Goal: Task Accomplishment & Management: Manage account settings

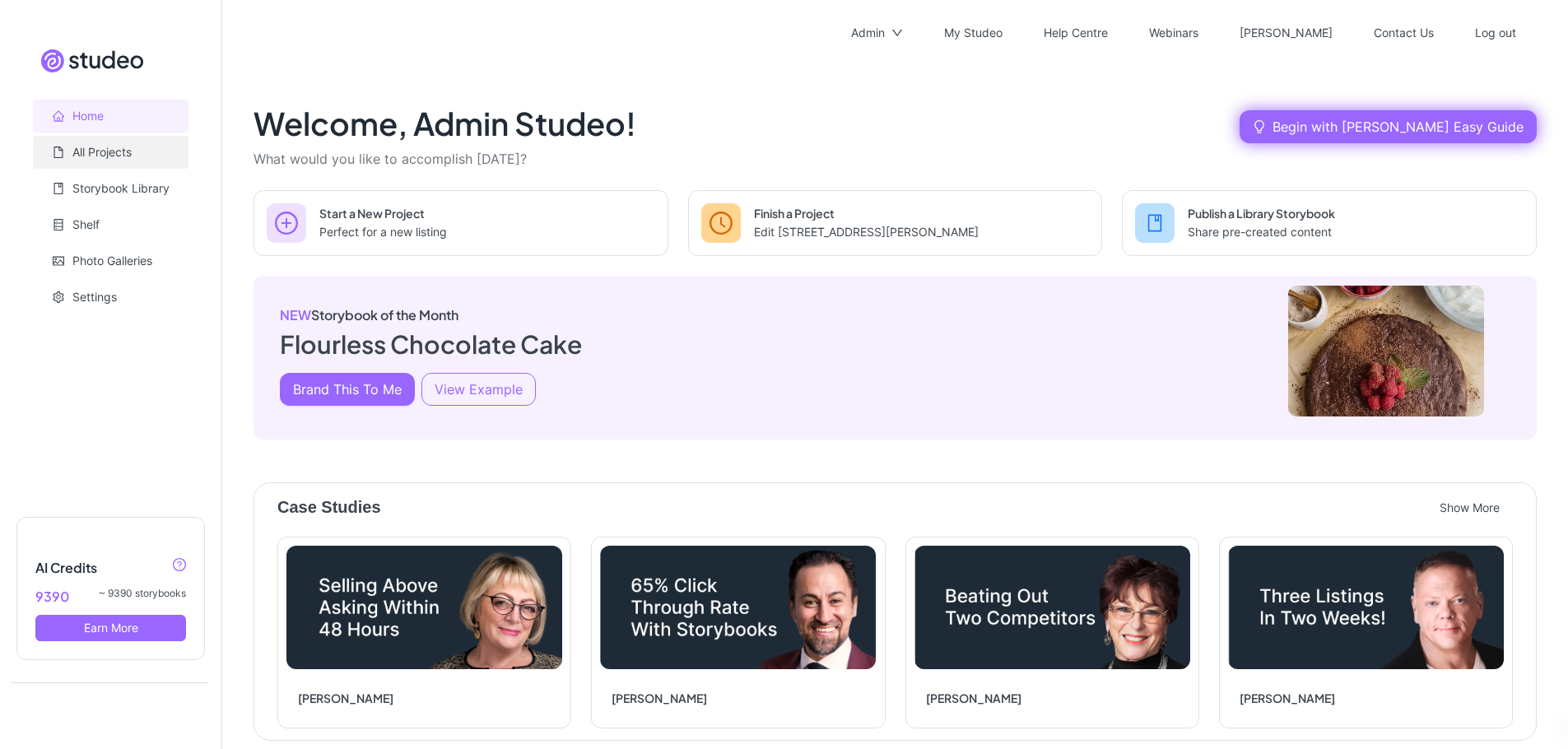
click at [111, 157] on link "All Projects" at bounding box center [102, 152] width 59 height 14
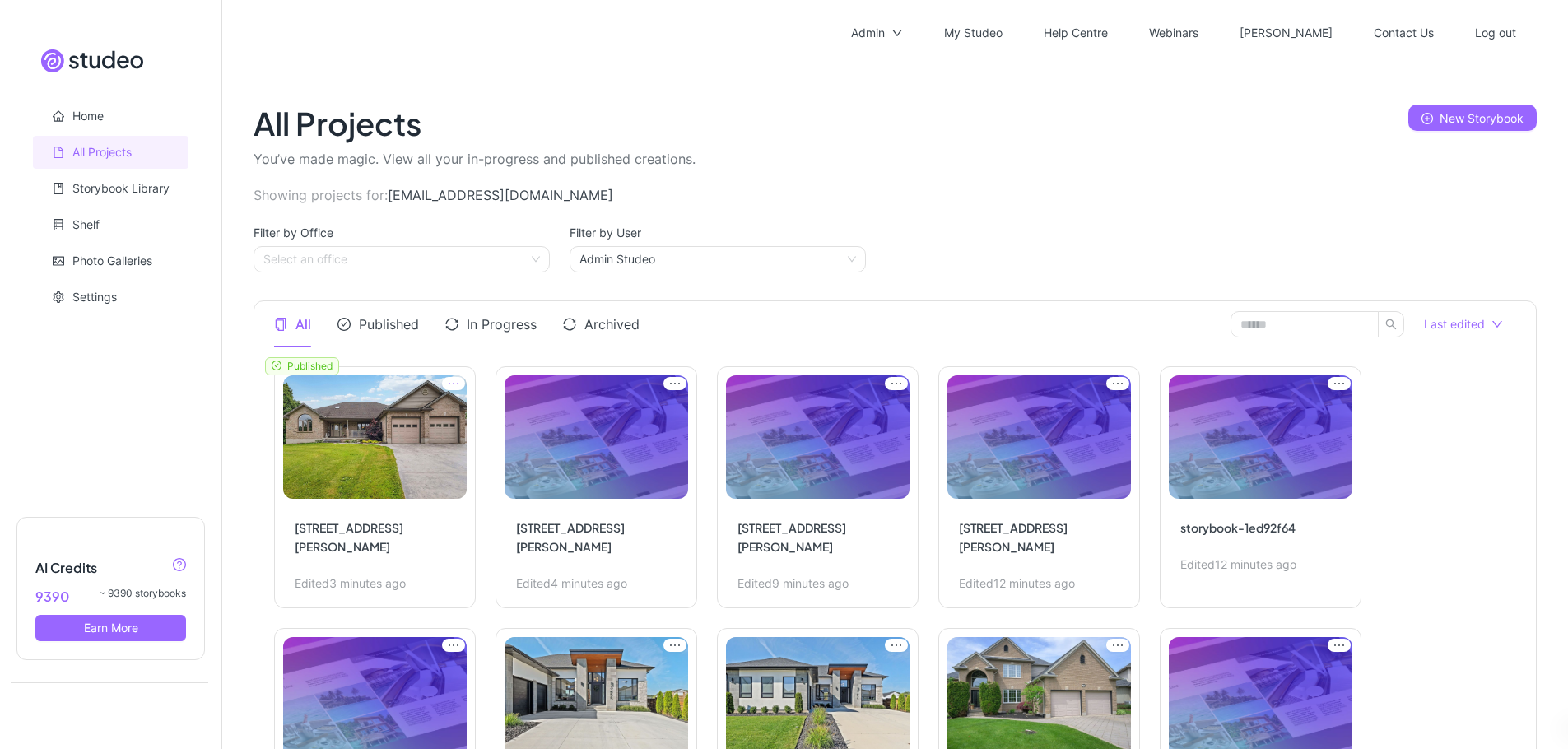
click at [450, 377] on icon "ellipsis" at bounding box center [453, 383] width 23 height 13
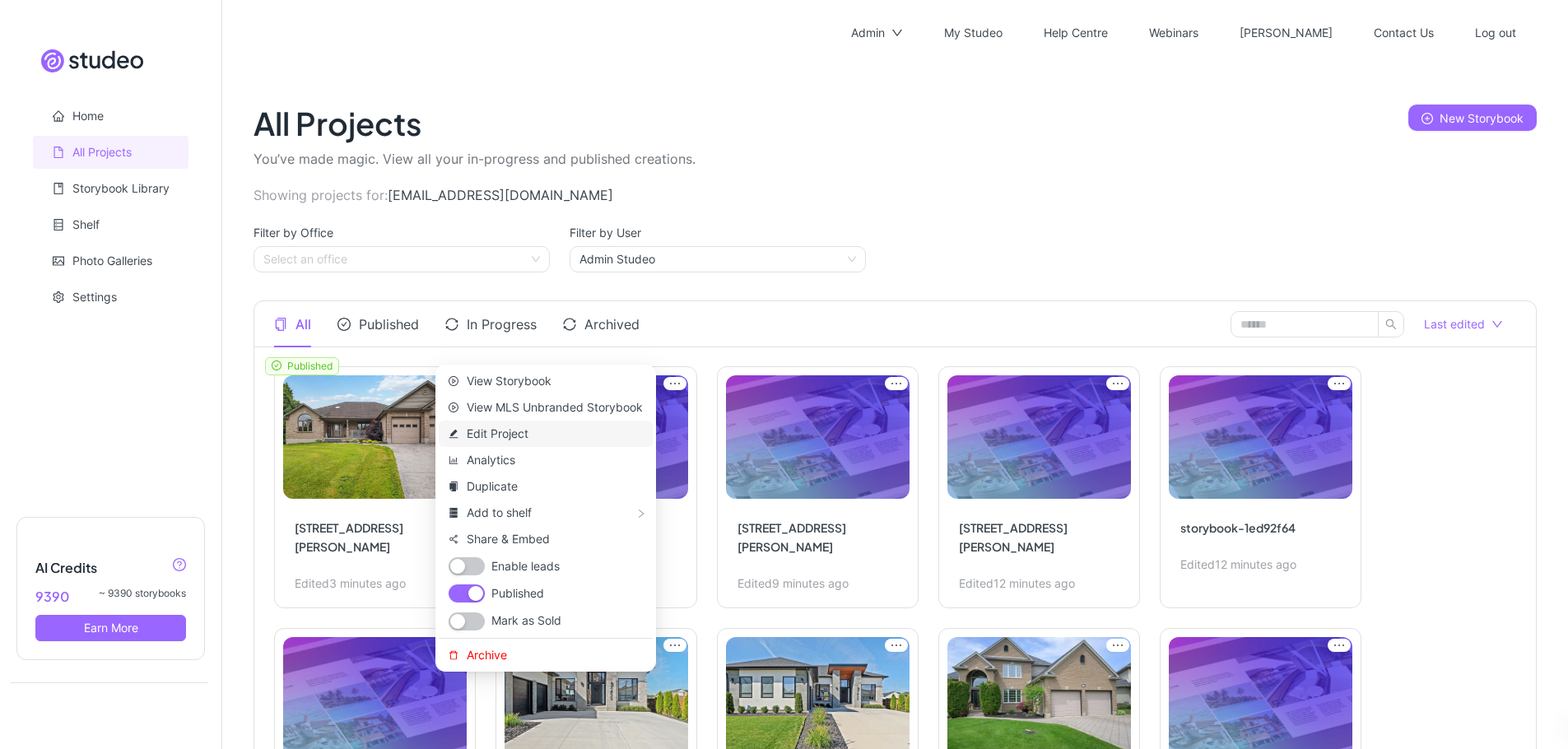
click at [517, 431] on span "Edit Project" at bounding box center [555, 433] width 176 height 18
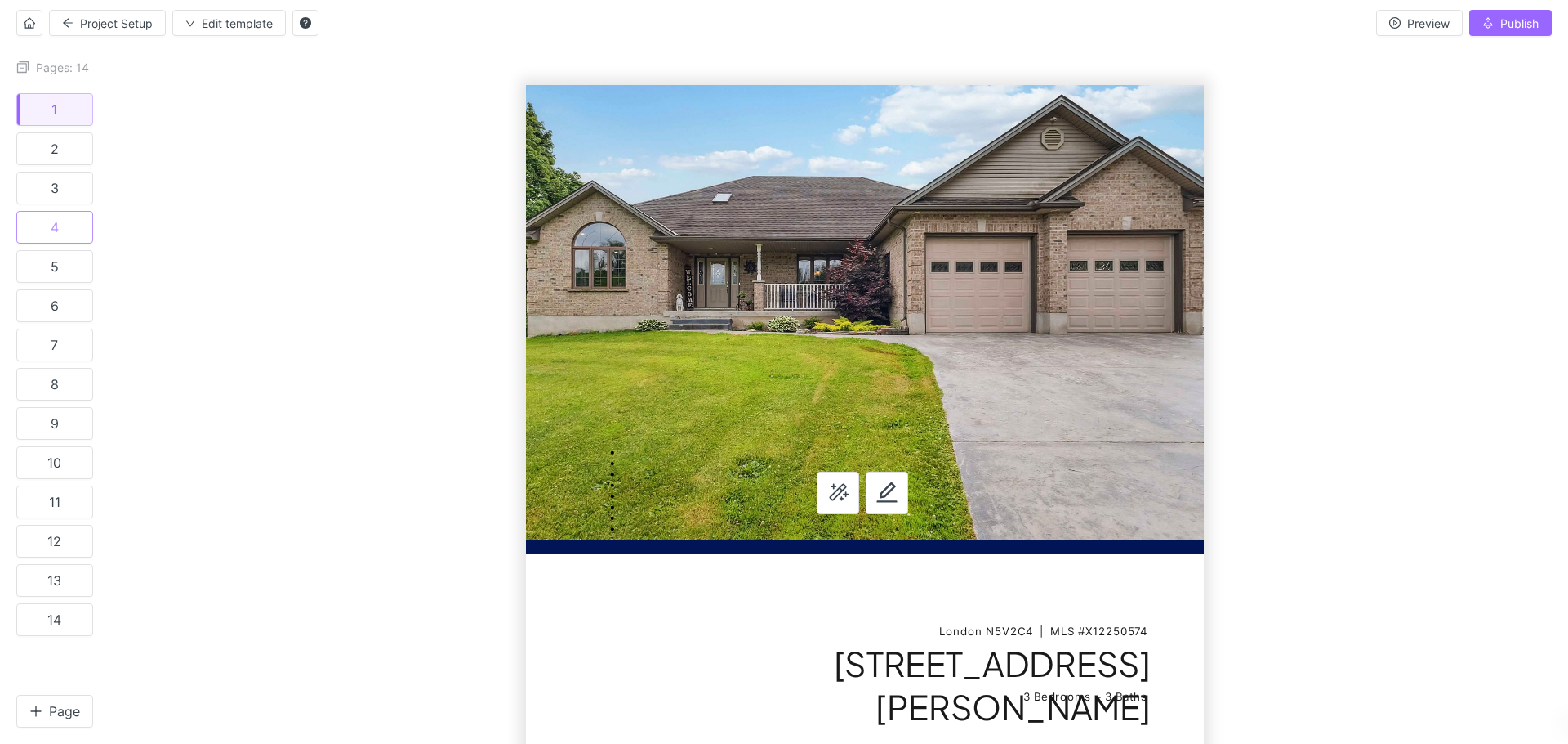
click at [61, 229] on button "4" at bounding box center [55, 228] width 77 height 33
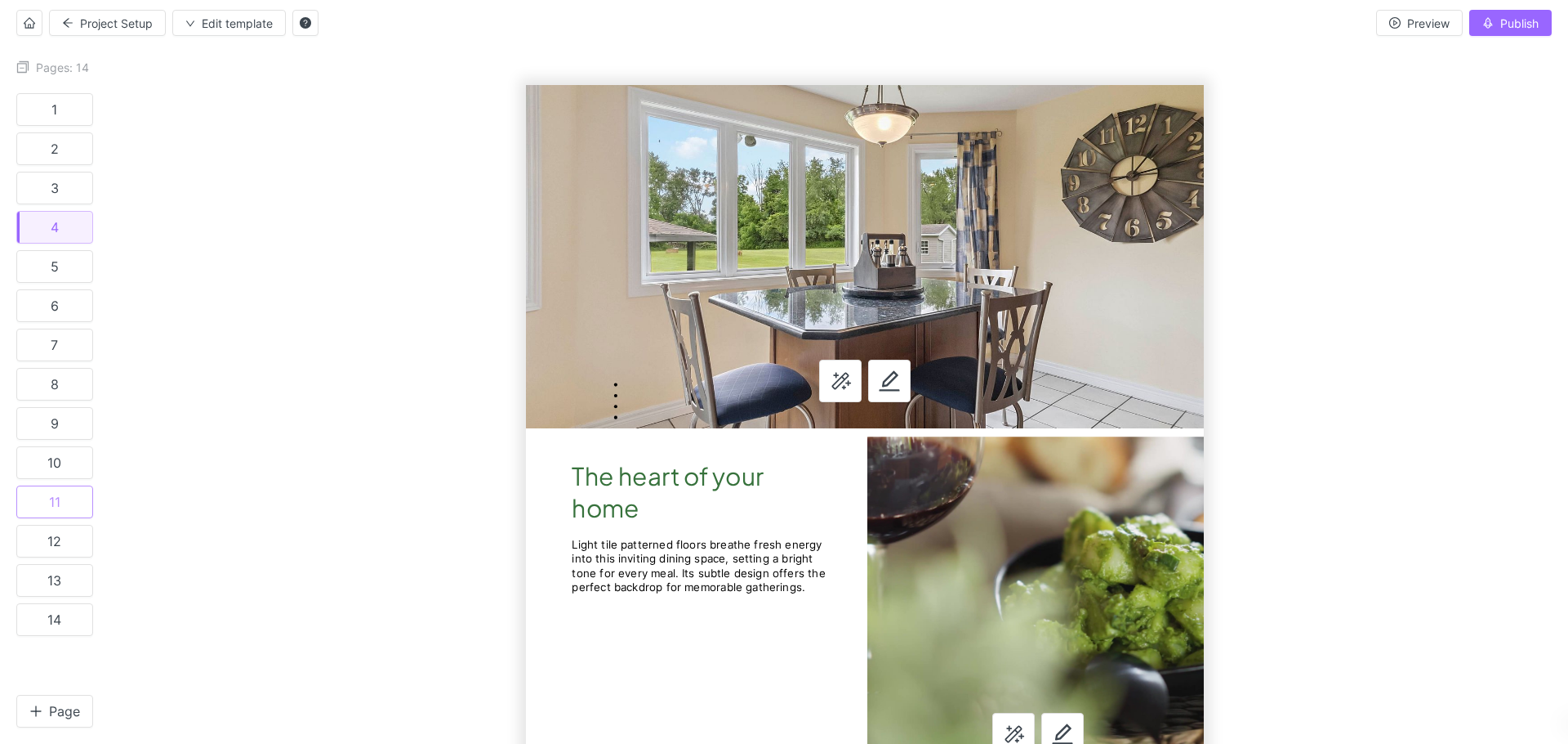
click at [52, 500] on div "11" at bounding box center [55, 502] width 11 height 16
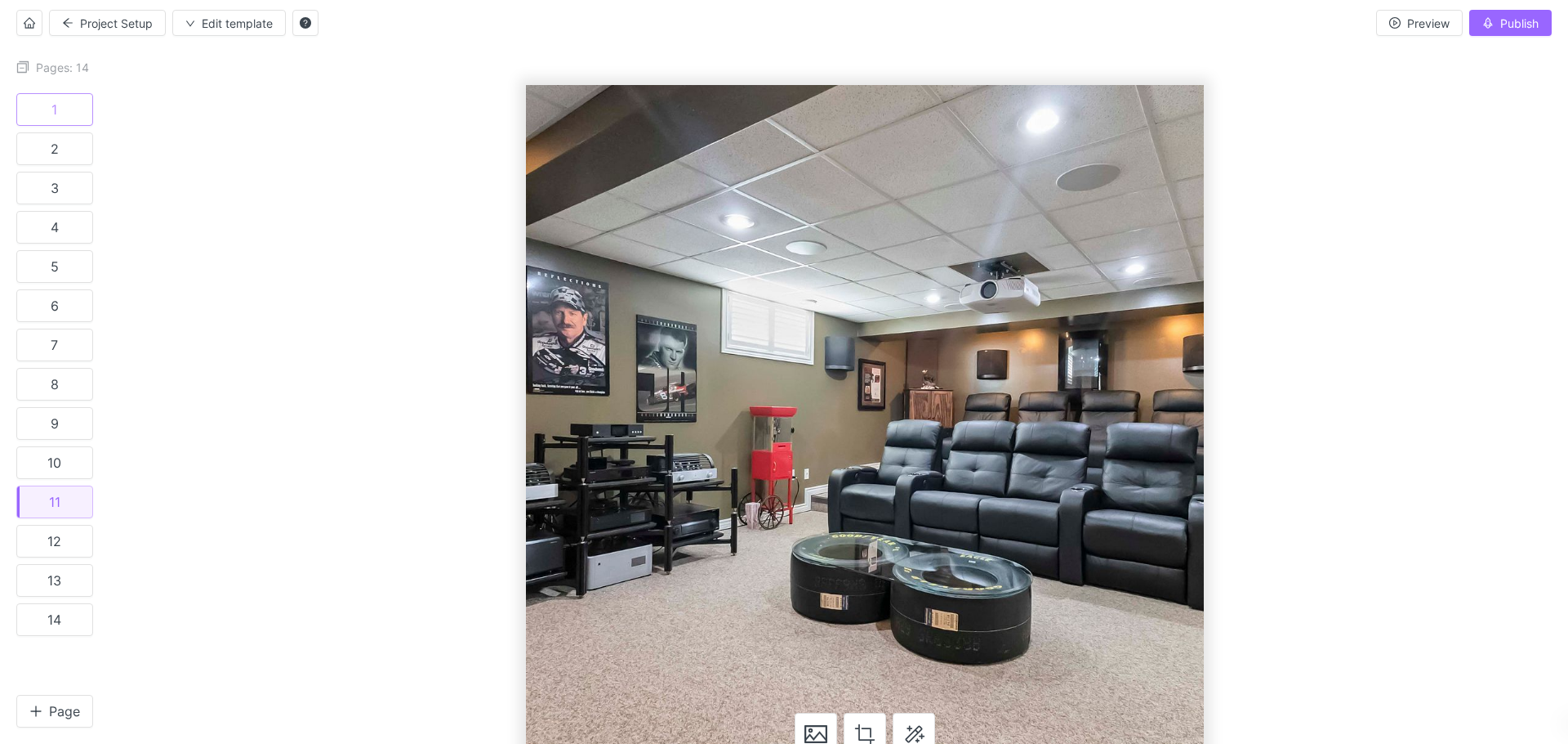
click at [52, 115] on button "1" at bounding box center [55, 110] width 77 height 33
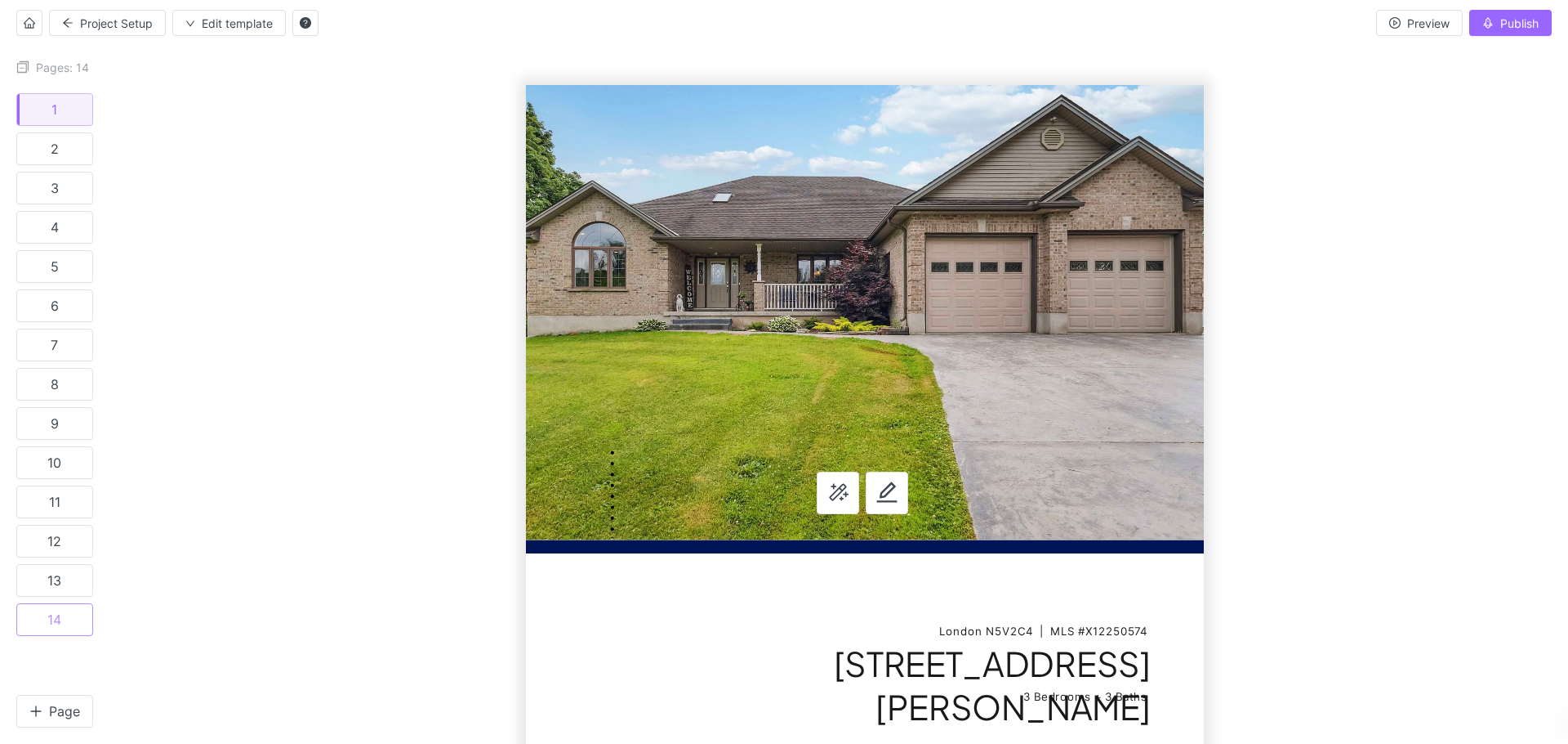
click at [55, 611] on div "14" at bounding box center [54, 620] width 14 height 16
